Goal: Task Accomplishment & Management: Use online tool/utility

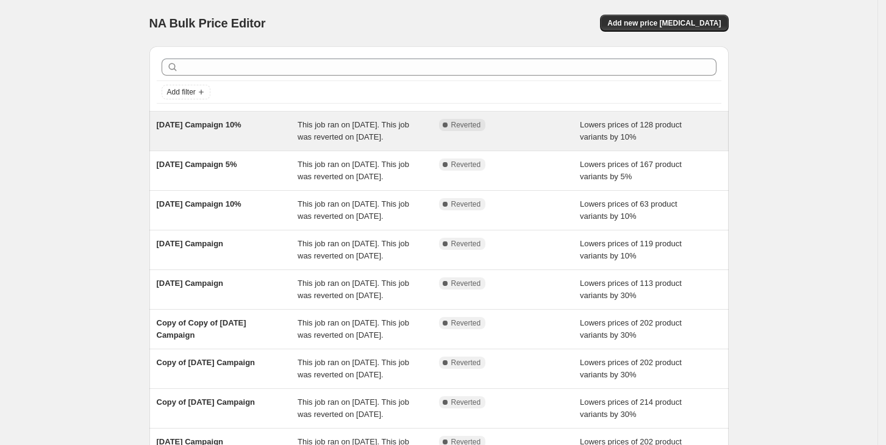
click at [376, 129] on div "This job ran on [DATE]. This job was reverted on [DATE]." at bounding box center [368, 131] width 141 height 24
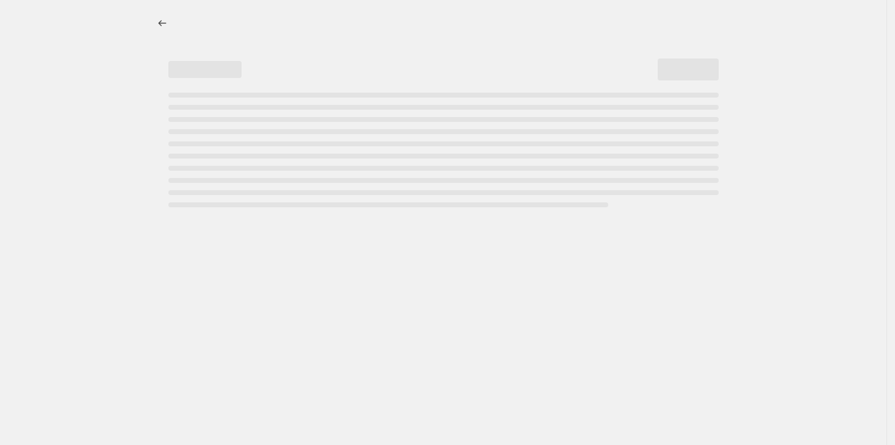
select select "percentage"
select select "no_change"
select select "collection"
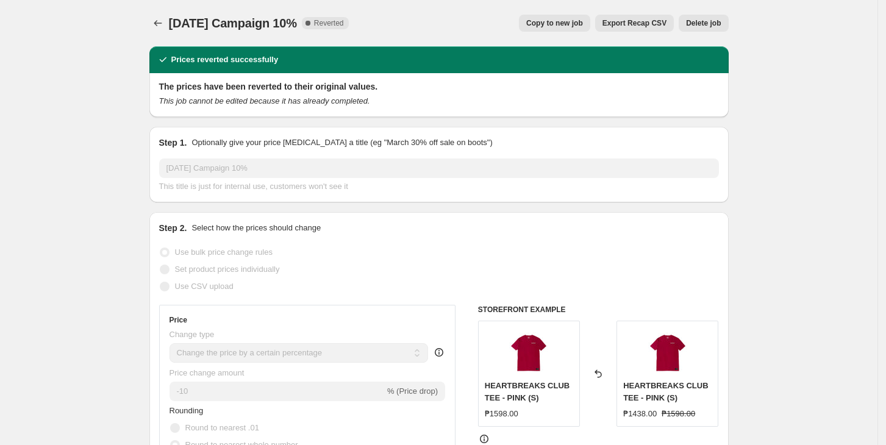
click at [307, 140] on p "Optionally give your price [MEDICAL_DATA] a title (eg "March 30% off sale on bo…" at bounding box center [342, 143] width 301 height 12
